Goal: Register for event/course

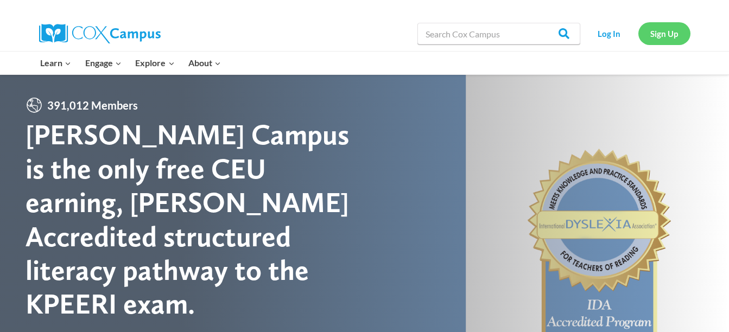
click at [681, 35] on link "Sign Up" at bounding box center [664, 33] width 52 height 22
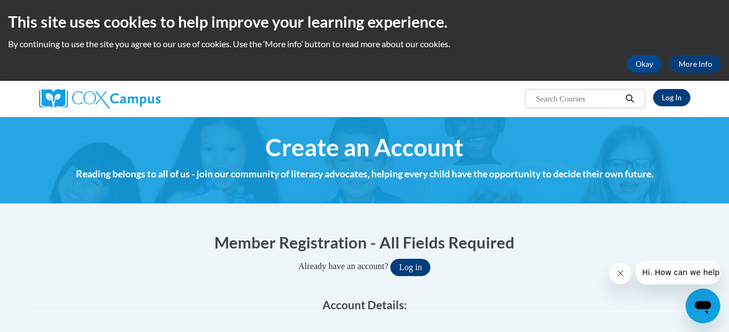
click at [405, 150] on span "Create an Account" at bounding box center [364, 147] width 198 height 29
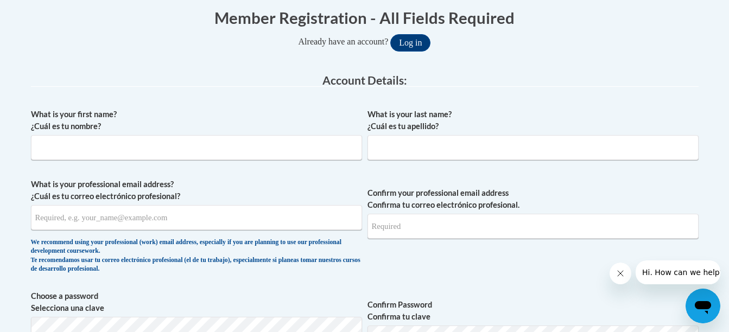
scroll to position [239, 0]
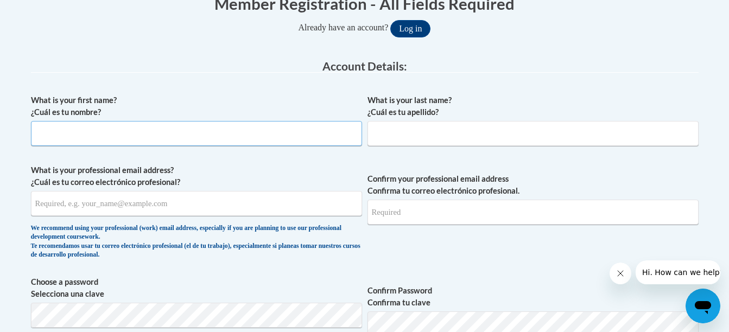
click at [52, 134] on input "What is your first name? ¿Cuál es tu nombre?" at bounding box center [196, 133] width 331 height 25
type input "Sandy"
click at [386, 138] on input "What is your last name? ¿Cuál es tu apellido?" at bounding box center [532, 133] width 331 height 25
type input "McDaniel"
click at [37, 204] on input "What is your professional email address? ¿Cuál es tu correo electrónico profesi…" at bounding box center [196, 203] width 331 height 25
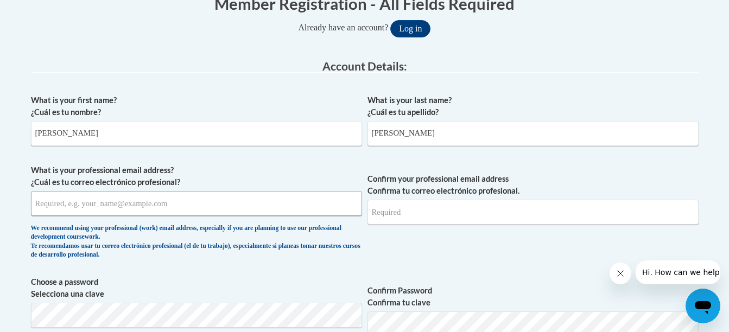
type input "smcdaniel.knowledge.ehs@gmail.com"
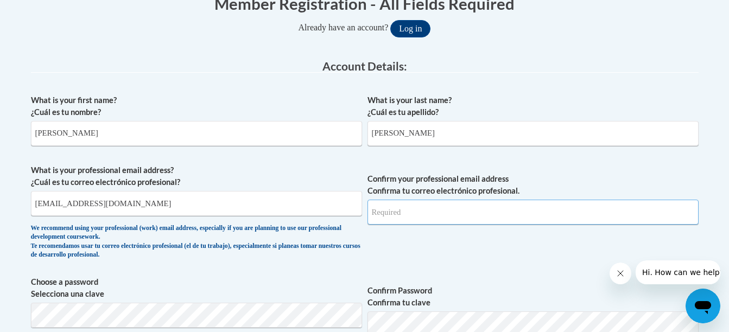
type input "smcdaniel.knowledge.ehs@gmail.com"
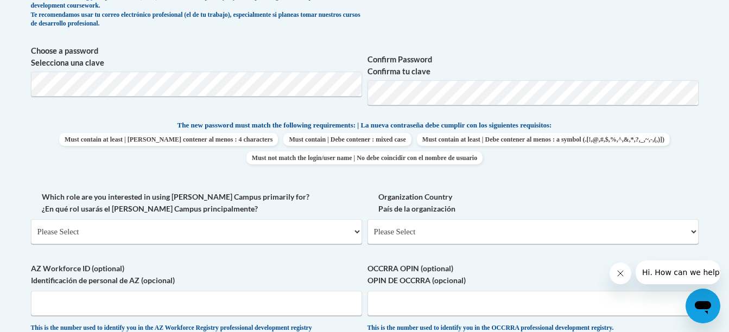
scroll to position [478, 0]
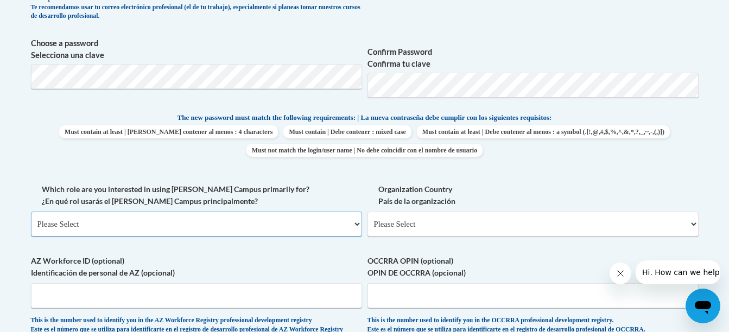
click at [356, 223] on select "Please Select College/University | Colegio/Universidad Community/Nonprofit Part…" at bounding box center [196, 224] width 331 height 25
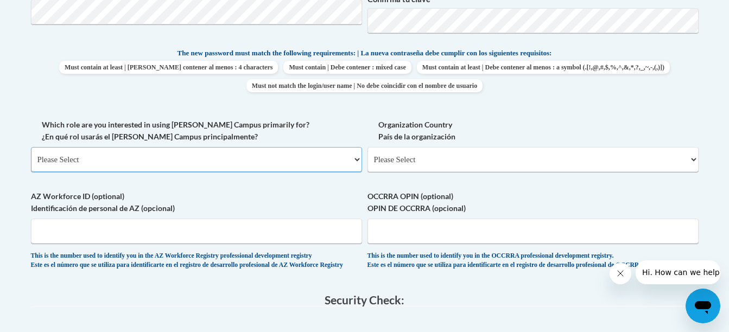
scroll to position [543, 0]
click at [359, 159] on select "Please Select College/University | Colegio/Universidad Community/Nonprofit Part…" at bounding box center [196, 159] width 331 height 25
select select "fbf2d438-af2f-41f8-98f1-81c410e29de3"
click at [31, 147] on select "Please Select College/University | Colegio/Universidad Community/Nonprofit Part…" at bounding box center [196, 159] width 331 height 25
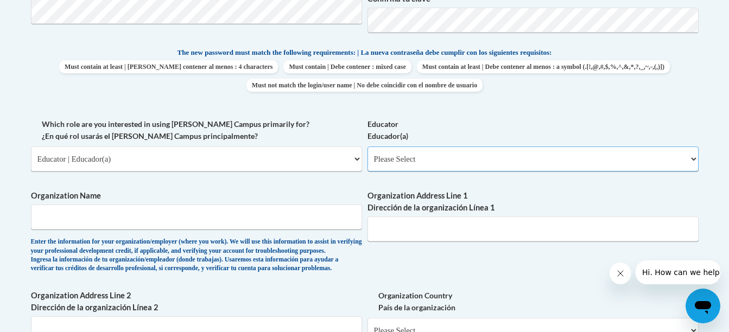
click at [694, 158] on select "Please Select Early Learning/Daycare Teacher/Family Home Care Provider | Maestr…" at bounding box center [532, 159] width 331 height 25
select select "5e2af403-4f2c-4e49-a02f-103e55d7b75b"
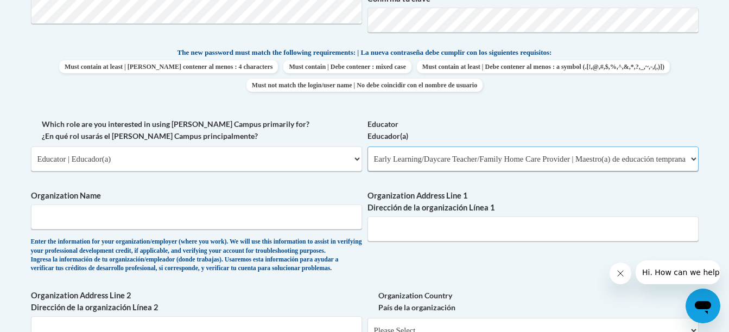
click at [367, 147] on select "Please Select Early Learning/Daycare Teacher/Family Home Care Provider | Maestr…" at bounding box center [532, 159] width 331 height 25
click at [50, 218] on input "Organization Name" at bounding box center [196, 217] width 331 height 25
type input "L"
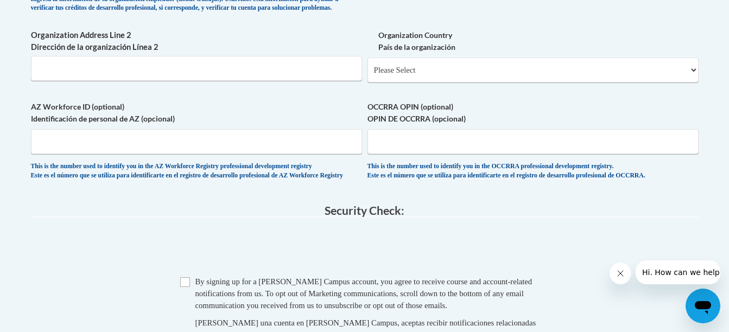
scroll to position [825, 0]
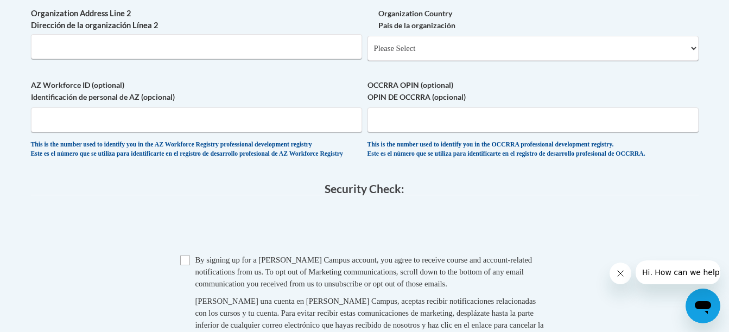
type input "Capna"
click at [182, 265] on input "Checkbox" at bounding box center [185, 261] width 10 height 10
checkbox input "true"
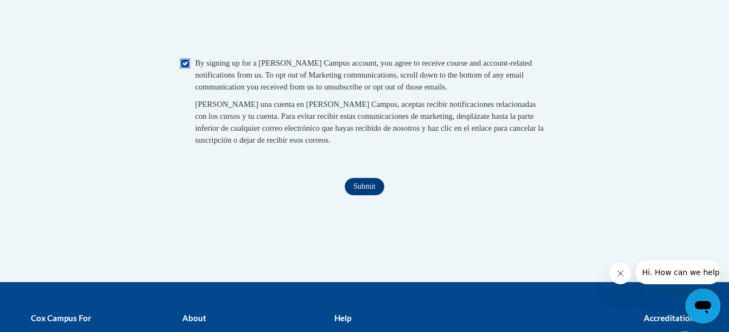
scroll to position [1042, 0]
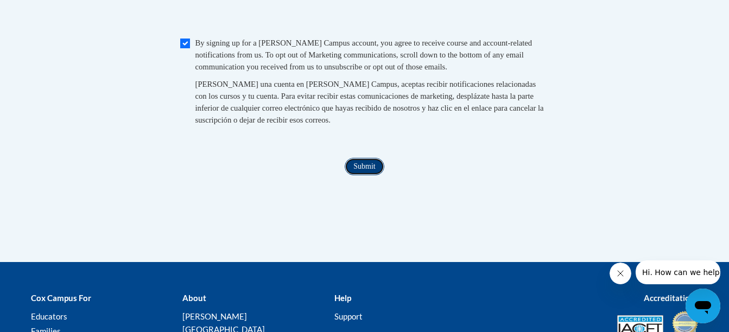
click at [370, 175] on input "Submit" at bounding box center [364, 166] width 39 height 17
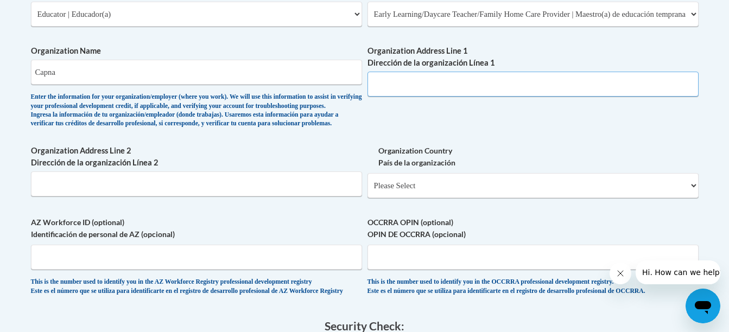
scroll to position [672, 0]
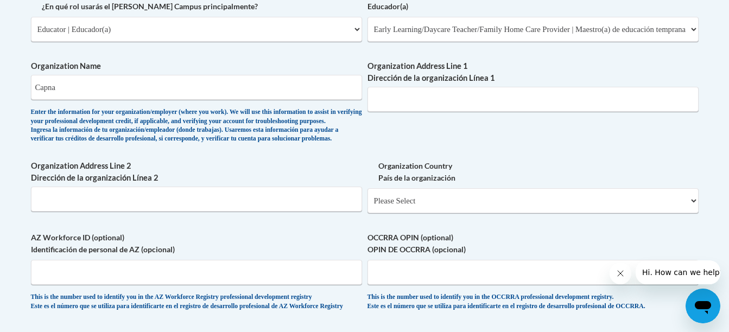
click at [414, 103] on input "Organization Address Line 1 Dirección de la organización Línea 1" at bounding box center [532, 99] width 331 height 25
type input "600 piedmont hwy"
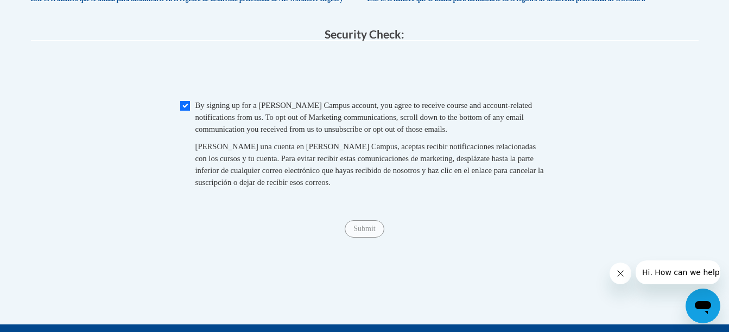
scroll to position [975, 0]
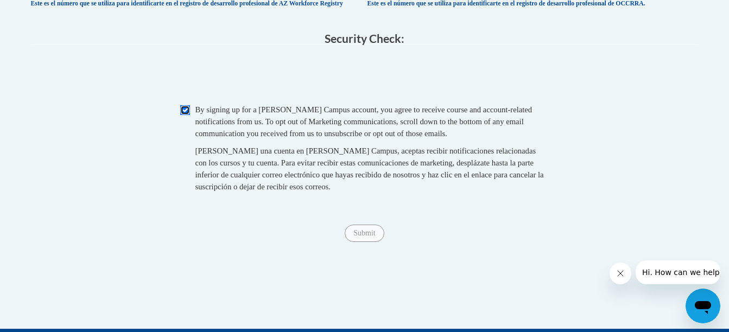
click at [183, 115] on input "Checkbox" at bounding box center [185, 110] width 10 height 10
checkbox input "true"
click at [369, 242] on input "Submit" at bounding box center [364, 233] width 39 height 17
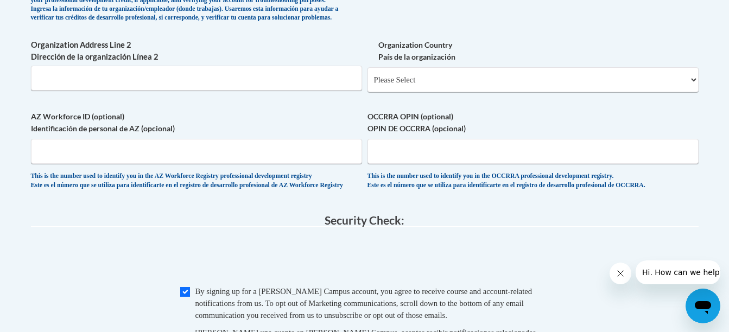
scroll to position [786, 0]
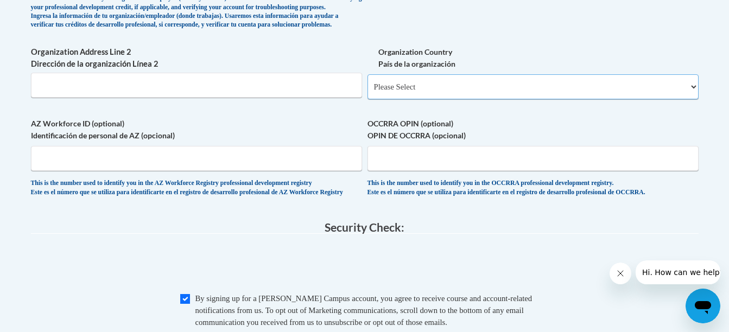
click at [396, 99] on select "Please Select United States | Estados Unidos Outside of the United States | Fue…" at bounding box center [532, 86] width 331 height 25
select select "ad49bcad-a171-4b2e-b99c-48b446064914"
click at [367, 92] on select "Please Select United States | Estados Unidos Outside of the United States | Fue…" at bounding box center [532, 86] width 331 height 25
select select
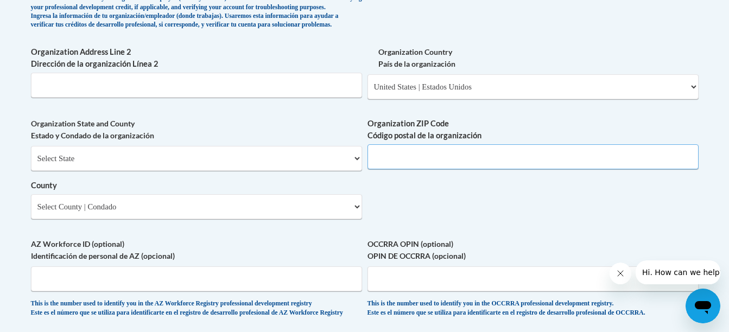
click at [404, 169] on input "Organization ZIP Code Código postal de la organización" at bounding box center [532, 156] width 331 height 25
type input "35960"
click at [69, 171] on select "Select State Alabama Alaska Arizona Arkansas California Colorado Connecticut De…" at bounding box center [196, 158] width 331 height 25
select select "Alabama"
click at [31, 164] on select "Select State Alabama Alaska Arizona Arkansas California Colorado Connecticut De…" at bounding box center [196, 158] width 331 height 25
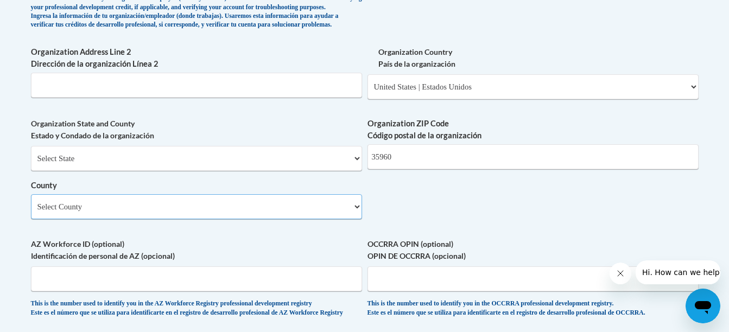
click at [359, 219] on select "Select County Autauga Baldwin Barbour Bibb Blount Bullock Butler Calhoun Chambe…" at bounding box center [196, 206] width 331 height 25
select select "Cherokee"
click at [31, 212] on select "Select County Autauga Baldwin Barbour Bibb Blount Bullock Butler Calhoun Chambe…" at bounding box center [196, 206] width 331 height 25
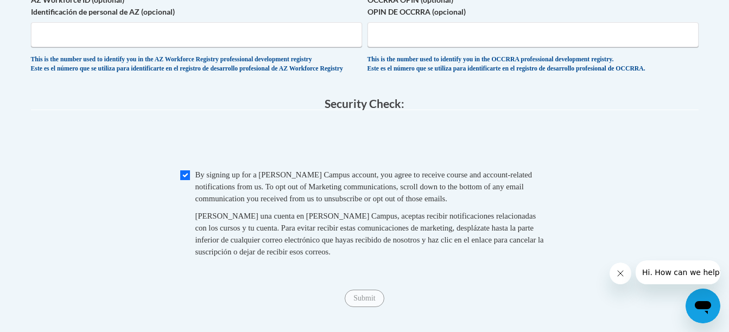
scroll to position [1047, 0]
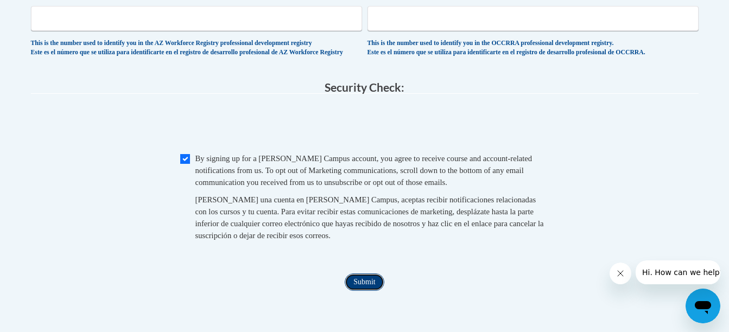
click at [371, 291] on input "Submit" at bounding box center [364, 282] width 39 height 17
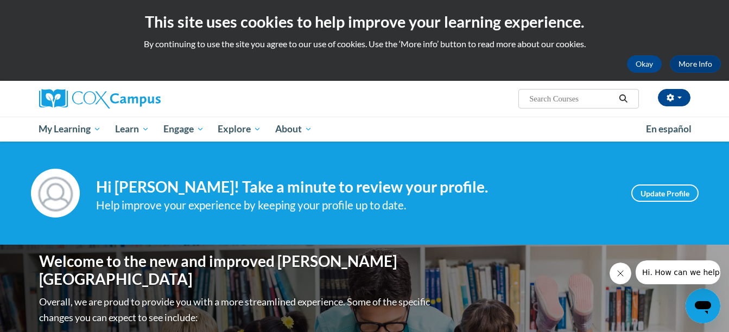
click at [557, 93] on input "Search..." at bounding box center [571, 98] width 87 height 13
type input "read with me"
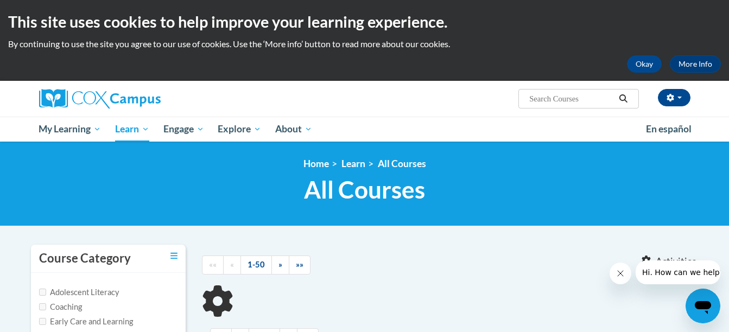
type input "read with me"
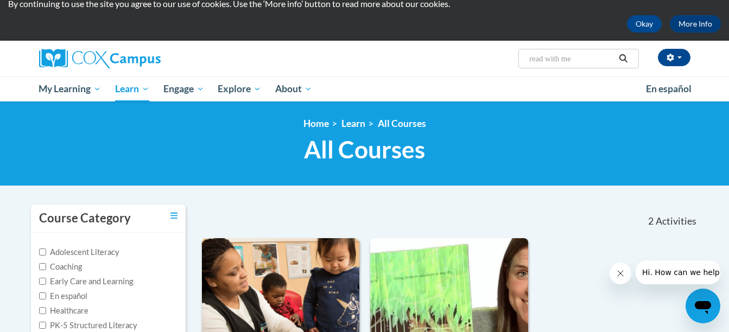
scroll to position [30, 0]
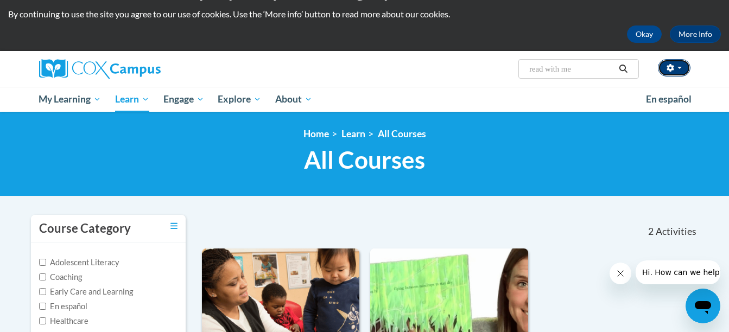
click at [674, 65] on icon "button" at bounding box center [671, 68] width 8 height 8
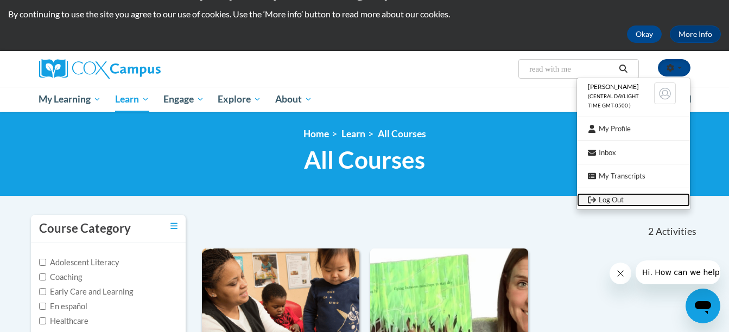
click at [611, 197] on link "Log Out" at bounding box center [633, 200] width 113 height 14
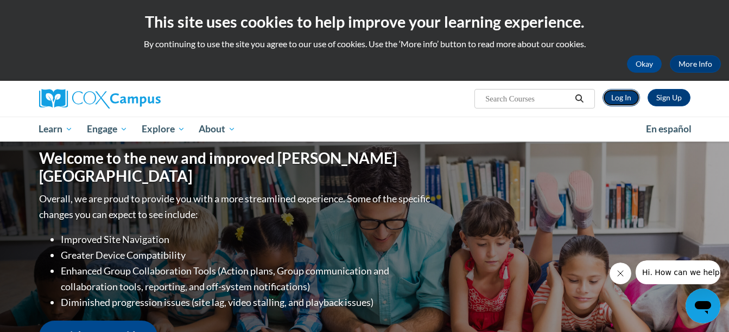
click at [611, 98] on link "Log In" at bounding box center [620, 97] width 37 height 17
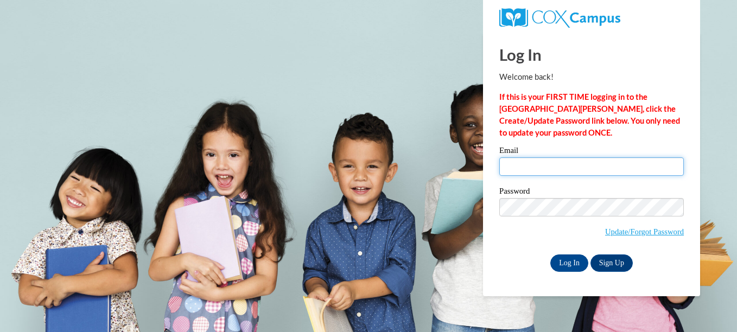
click at [517, 168] on input "Email" at bounding box center [591, 166] width 185 height 18
type input "smcdaniel.knowledge.ehs@gmail.com"
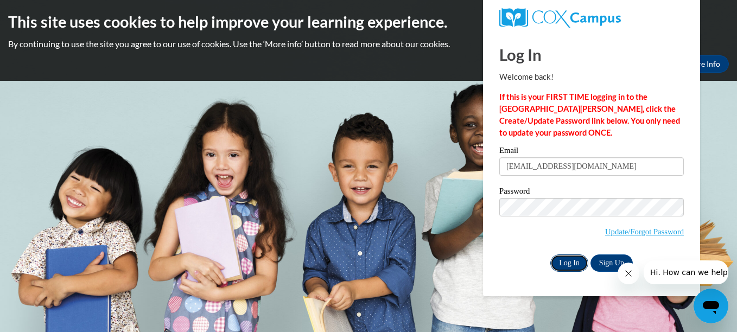
click at [581, 260] on input "Log In" at bounding box center [569, 263] width 38 height 17
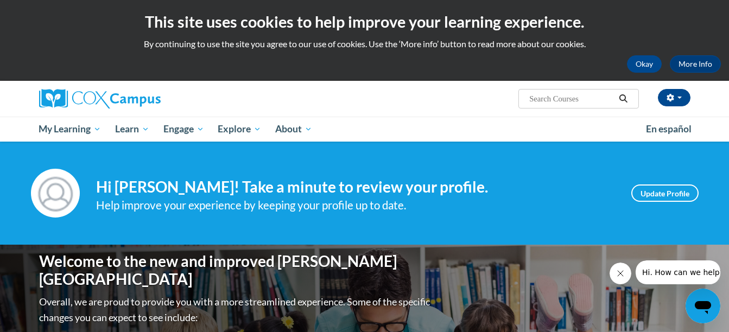
click at [588, 97] on input "Search..." at bounding box center [571, 98] width 87 height 13
type input "Read with me"
click at [624, 98] on icon "Search" at bounding box center [623, 98] width 10 height 8
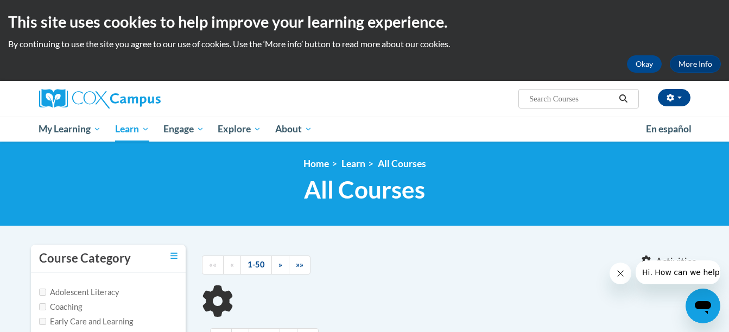
type input "Read with me"
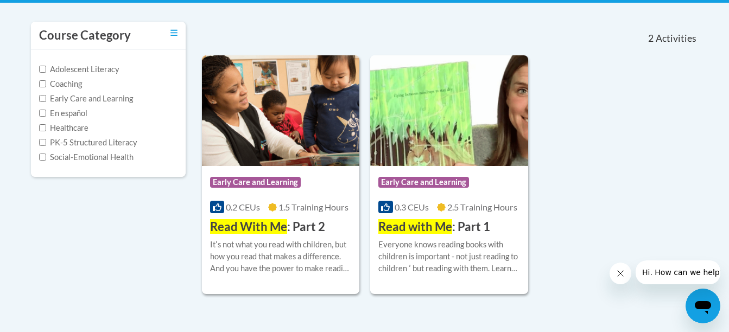
scroll to position [239, 0]
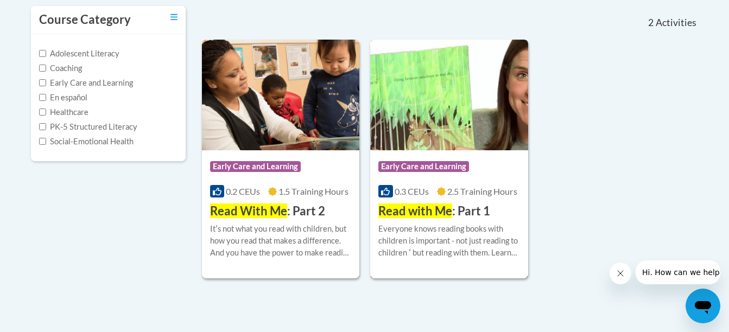
click at [416, 211] on span "Read with Me" at bounding box center [415, 211] width 74 height 15
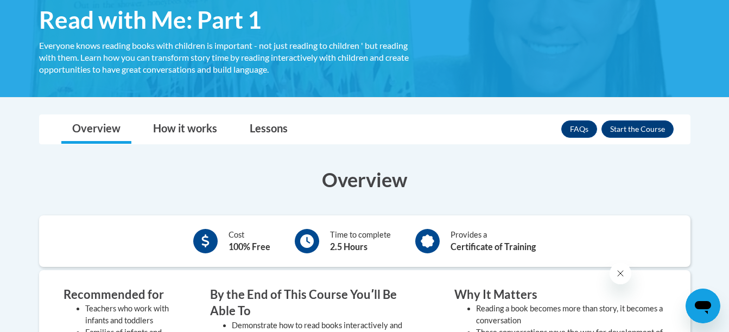
scroll to position [174, 0]
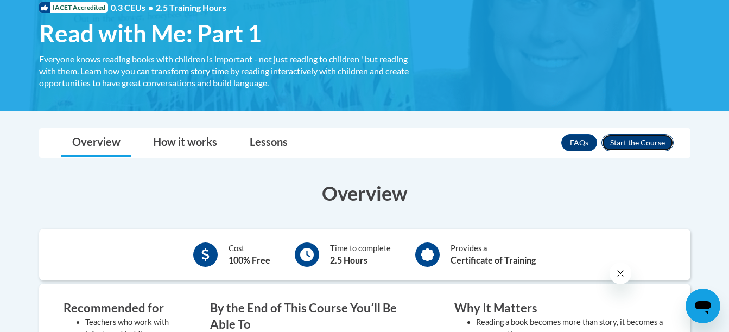
click at [637, 140] on button "Enroll" at bounding box center [637, 142] width 72 height 17
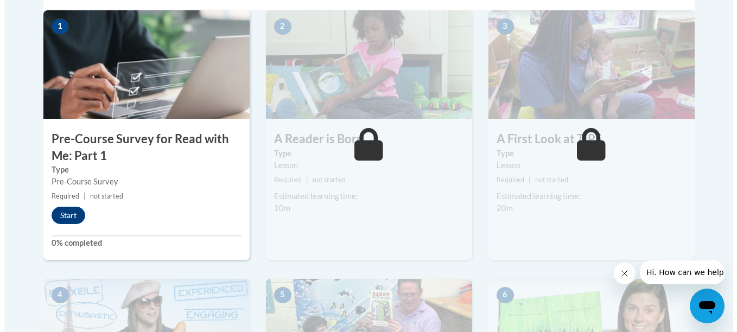
scroll to position [413, 0]
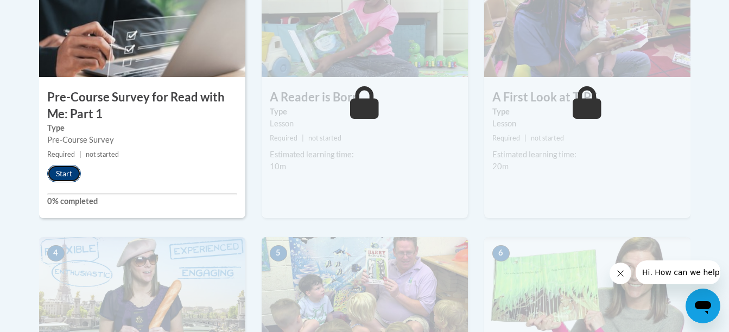
click at [62, 173] on button "Start" at bounding box center [64, 173] width 34 height 17
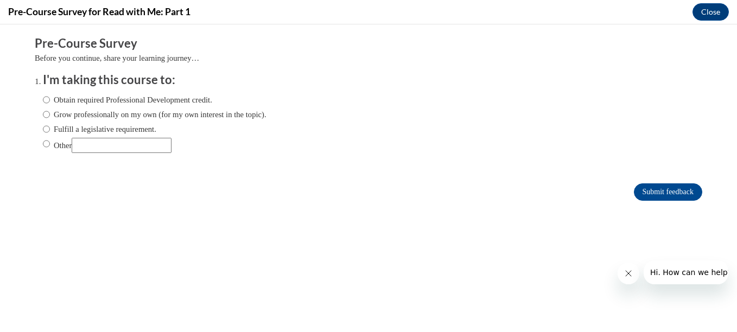
scroll to position [0, 0]
click at [43, 115] on input "Grow professionally on my own (for my own interest in the topic)." at bounding box center [46, 115] width 7 height 12
radio input "true"
click at [679, 190] on input "Submit feedback" at bounding box center [668, 191] width 68 height 17
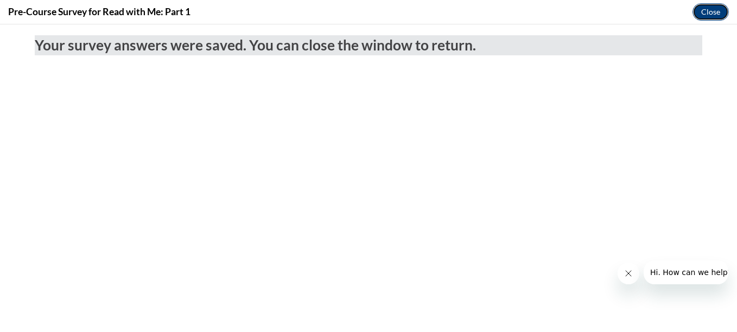
click at [714, 9] on button "Close" at bounding box center [711, 11] width 36 height 17
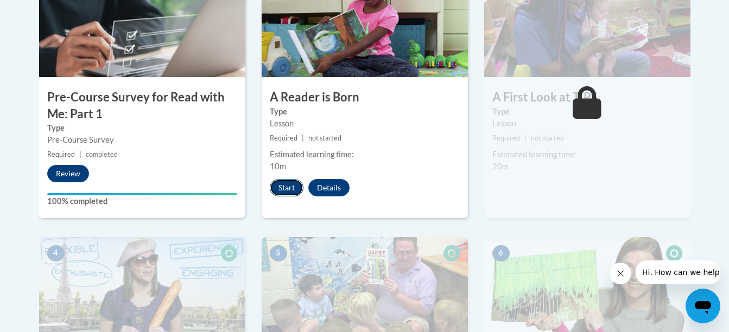
click at [291, 187] on button "Start" at bounding box center [287, 187] width 34 height 17
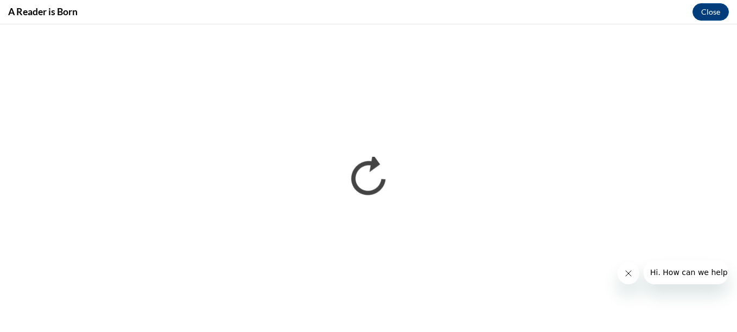
click at [627, 274] on icon "Close message from company" at bounding box center [628, 273] width 9 height 9
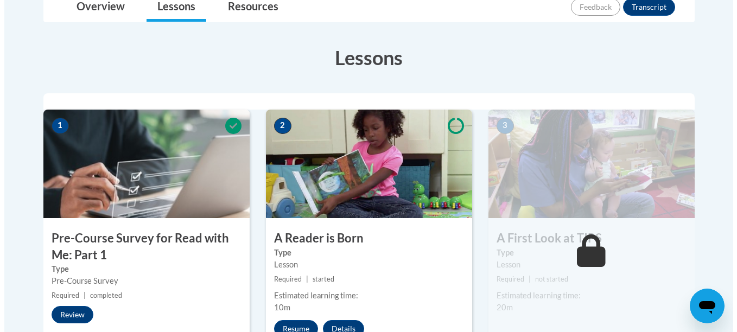
scroll to position [282, 0]
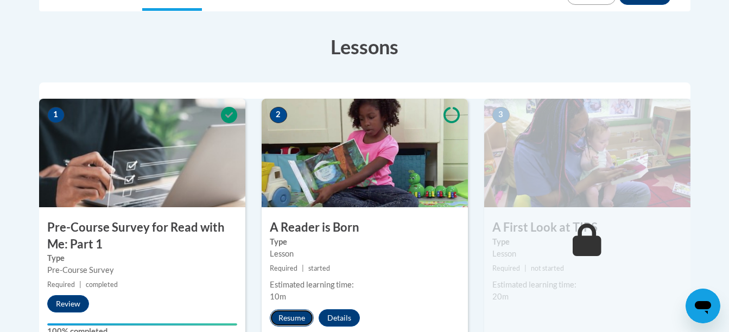
click at [295, 320] on button "Resume" at bounding box center [292, 317] width 44 height 17
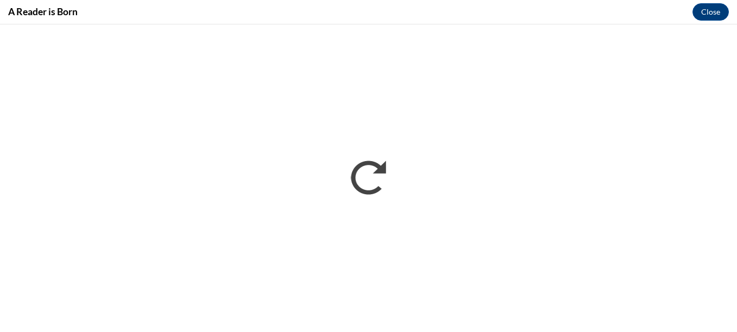
scroll to position [0, 0]
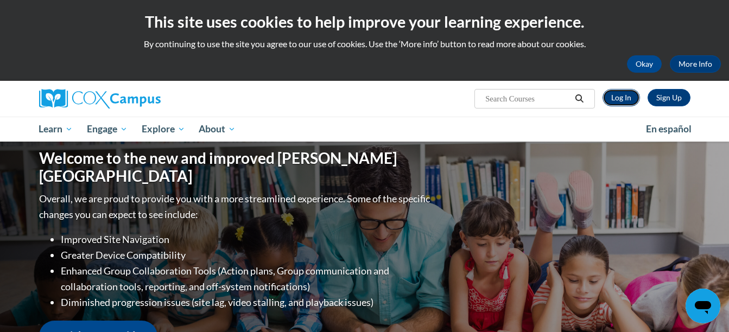
click at [617, 97] on link "Log In" at bounding box center [620, 97] width 37 height 17
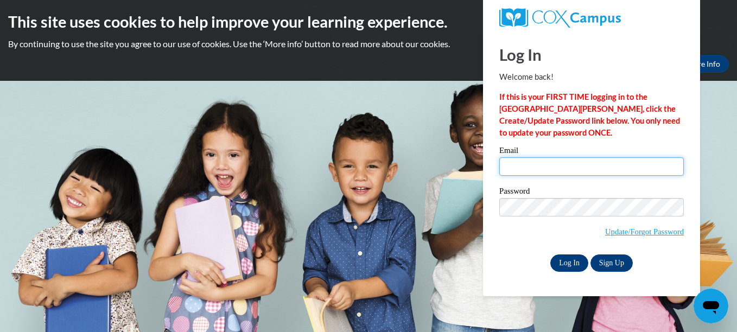
type input "smcdaniel.knowledge.ehs@gmail.com"
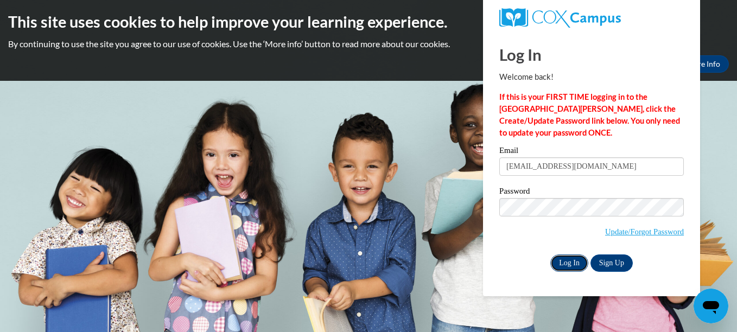
click at [562, 258] on input "Log In" at bounding box center [569, 263] width 38 height 17
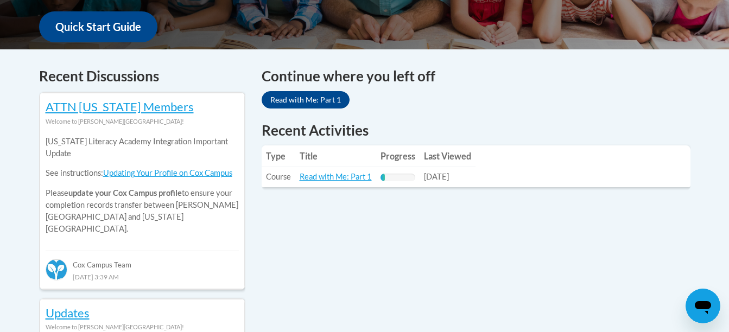
scroll to position [441, 0]
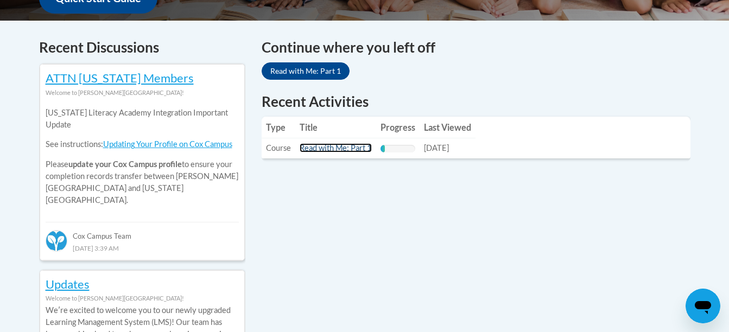
click at [327, 149] on link "Read with Me: Part 1" at bounding box center [336, 147] width 72 height 9
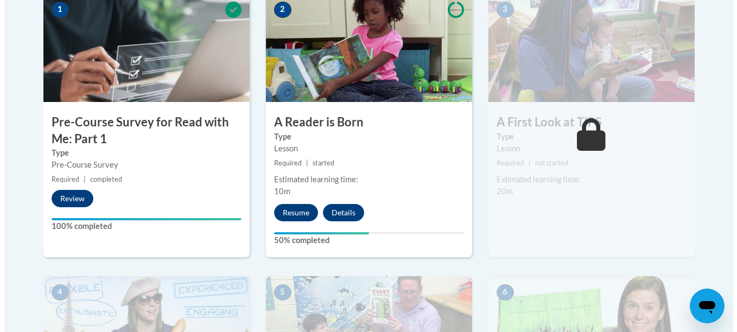
scroll to position [398, 0]
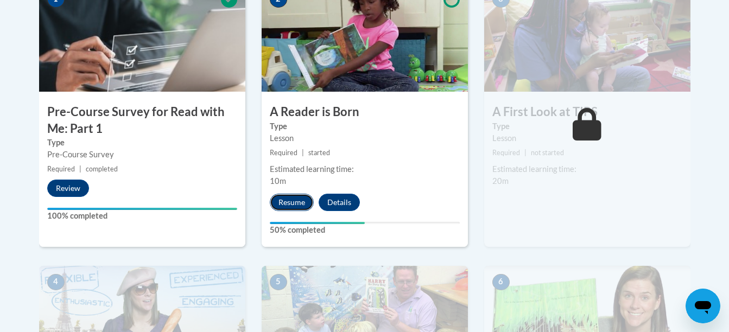
click at [299, 204] on button "Resume" at bounding box center [292, 202] width 44 height 17
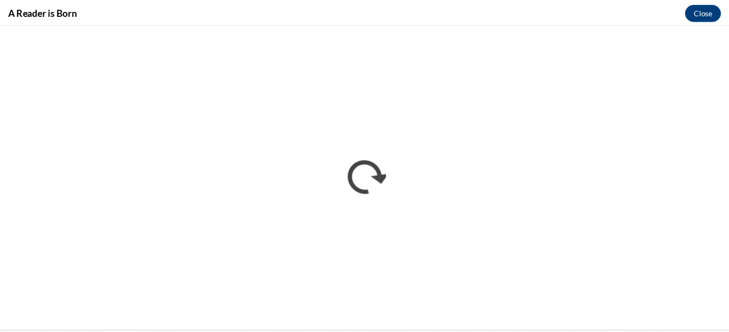
scroll to position [0, 0]
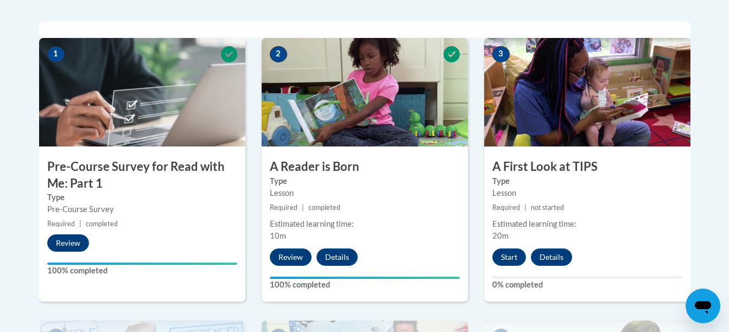
scroll to position [354, 0]
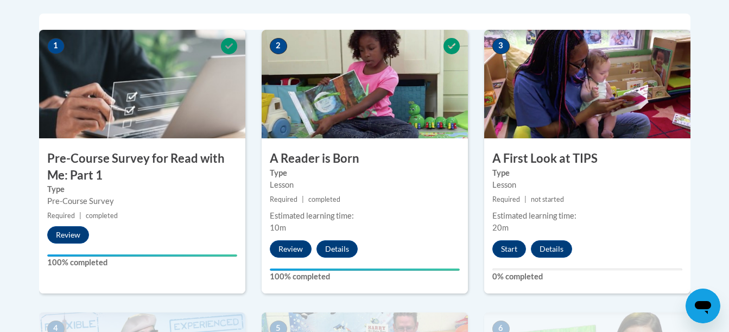
drag, startPoint x: 728, startPoint y: 7, endPoint x: 707, endPoint y: 250, distance: 244.0
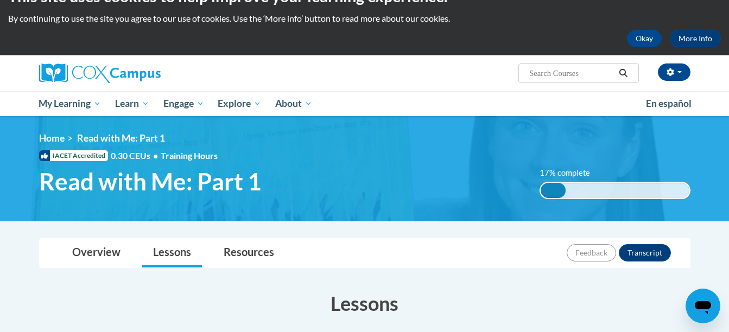
scroll to position [0, 0]
